Goal: Information Seeking & Learning: Learn about a topic

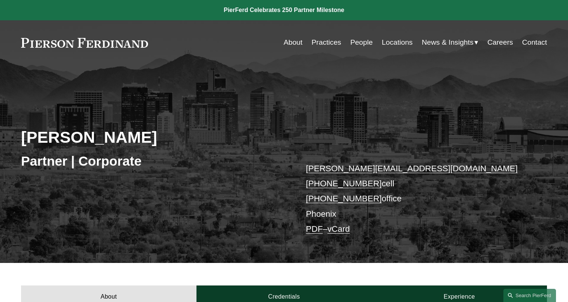
scroll to position [206, 0]
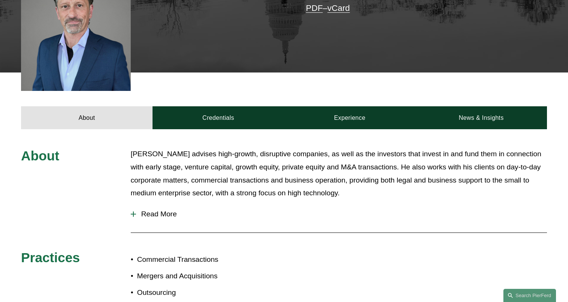
scroll to position [235, 0]
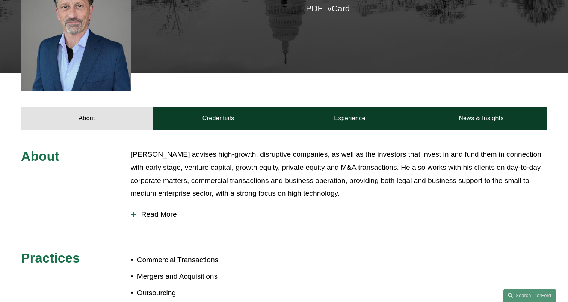
click at [151, 210] on span "Read More" at bounding box center [341, 214] width 411 height 8
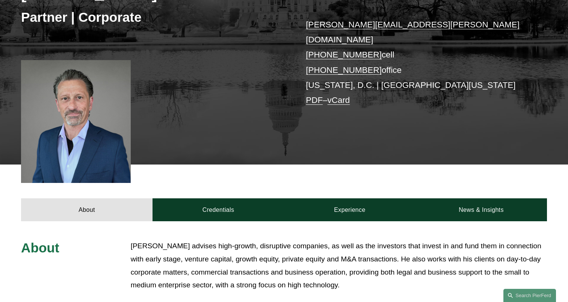
scroll to position [0, 0]
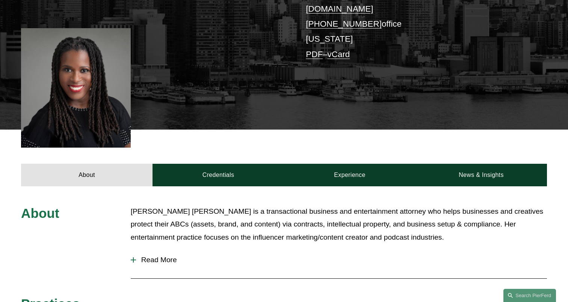
scroll to position [202, 0]
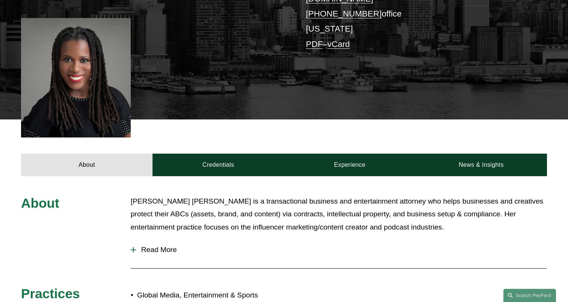
click at [148, 246] on span "Read More" at bounding box center [341, 250] width 411 height 8
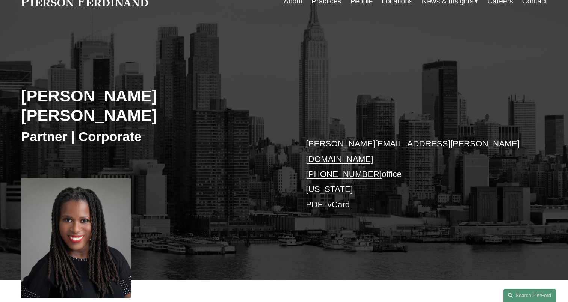
scroll to position [0, 0]
